Goal: Task Accomplishment & Management: Manage account settings

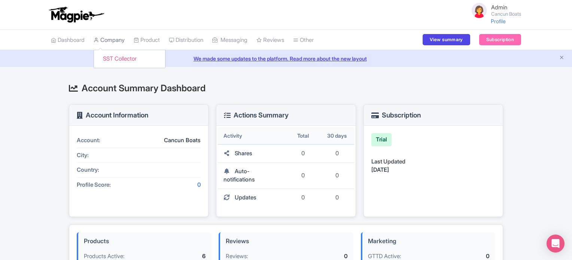
click at [110, 38] on link "Company" at bounding box center [109, 40] width 31 height 21
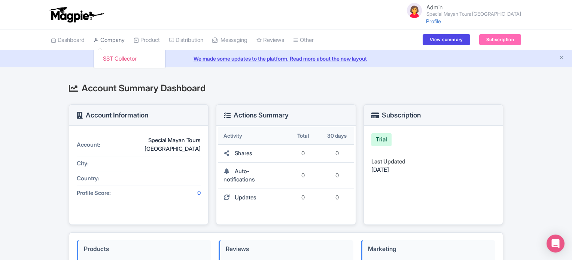
click at [109, 42] on link "Company" at bounding box center [109, 40] width 31 height 21
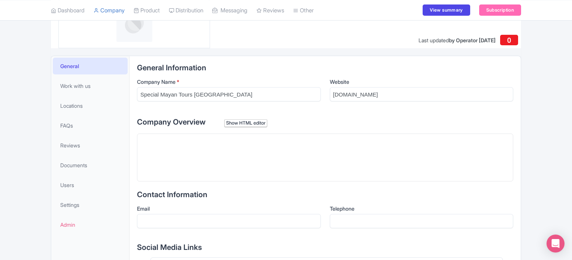
scroll to position [150, 0]
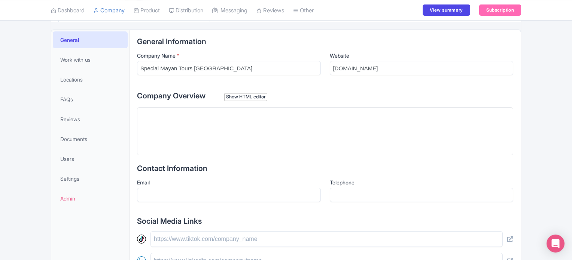
click at [20, 117] on div "Add cover photo View as visitor Add logo Last updated by Operator [DATE] 0 Gene…" at bounding box center [286, 184] width 572 height 516
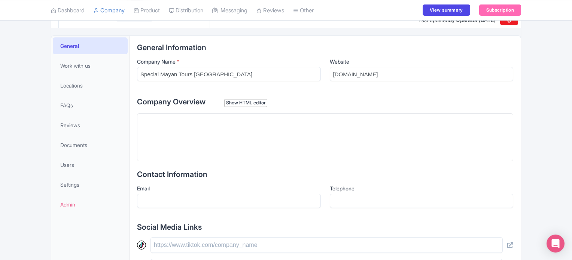
scroll to position [107, 0]
